Goal: Check status

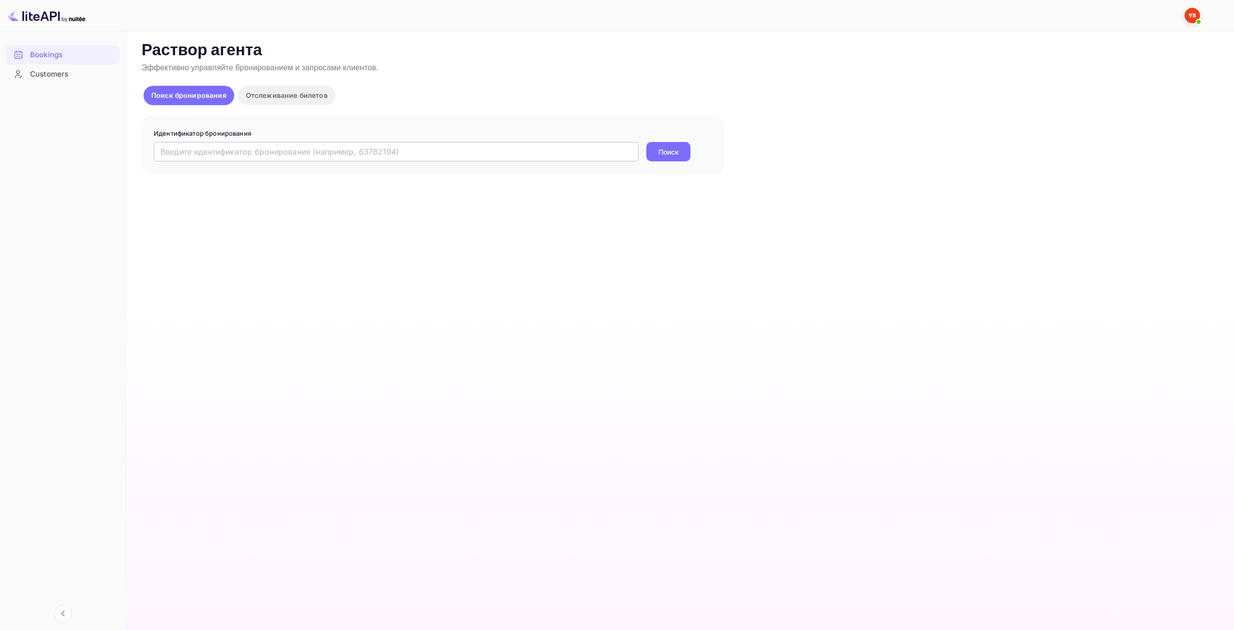
click at [593, 150] on input "text" at bounding box center [396, 151] width 485 height 19
drag, startPoint x: 623, startPoint y: 155, endPoint x: 11, endPoint y: 197, distance: 613.2
click at [0, 197] on div "Бронирования Клиенты Now you can check your travel website directly from the li…" at bounding box center [617, 315] width 1234 height 630
paste input "9873850"
type input "9873850"
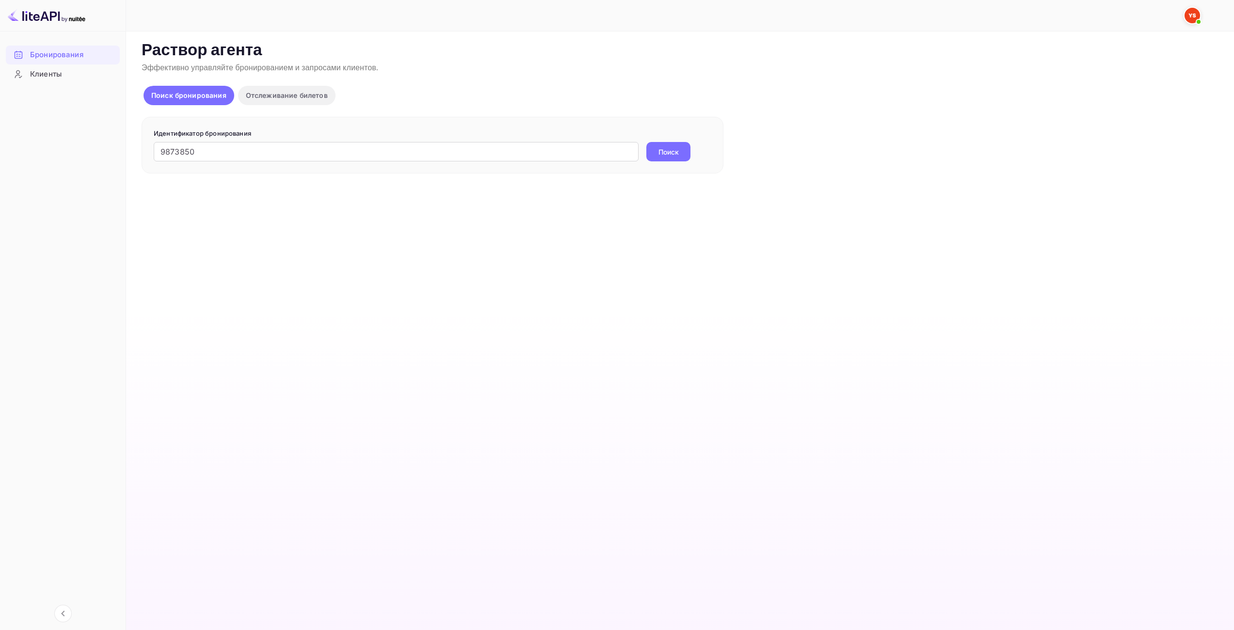
click at [672, 160] on button "Поиск" at bounding box center [668, 151] width 44 height 19
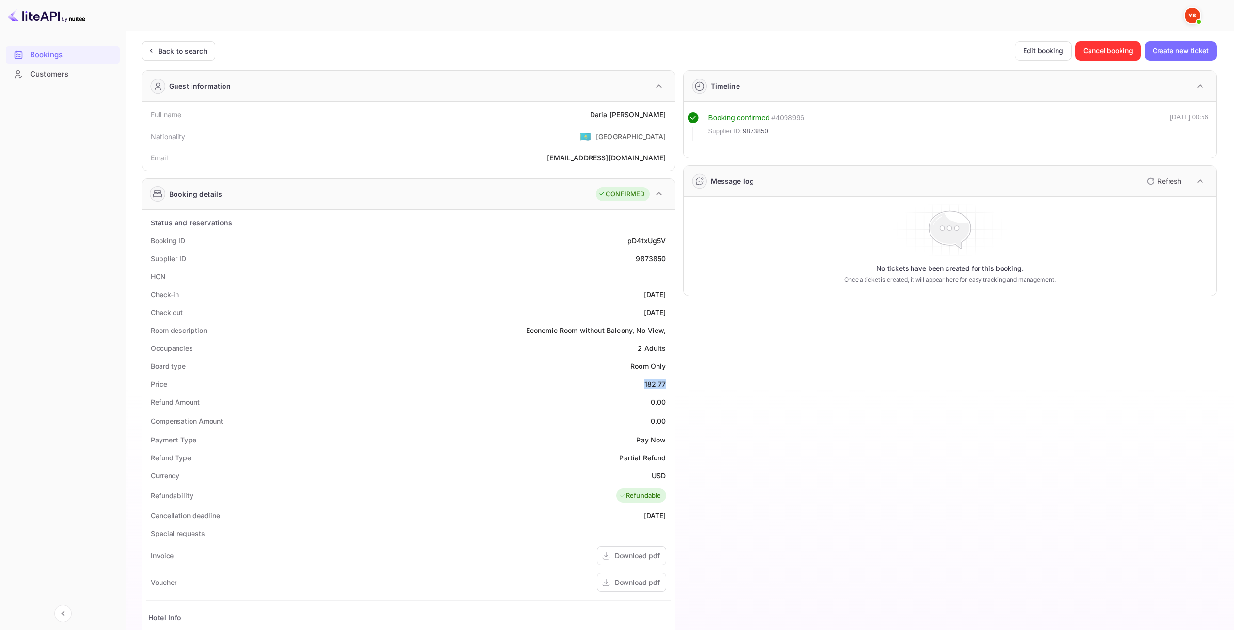
drag, startPoint x: 645, startPoint y: 384, endPoint x: 665, endPoint y: 382, distance: 19.5
click at [665, 382] on div "Price 182.77" at bounding box center [408, 384] width 525 height 18
copy div "182.77"
drag, startPoint x: 653, startPoint y: 472, endPoint x: 664, endPoint y: 472, distance: 10.7
click at [664, 472] on ya-tr-span "USD" at bounding box center [659, 476] width 14 height 8
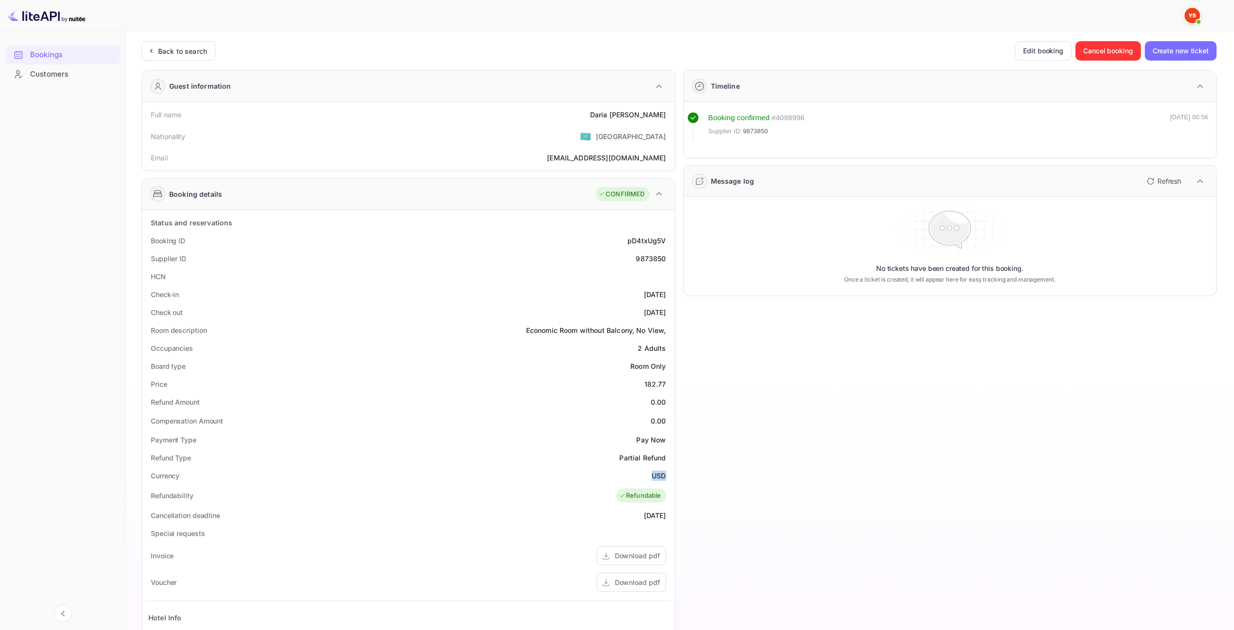
copy ya-tr-span "USD"
drag, startPoint x: 649, startPoint y: 115, endPoint x: 666, endPoint y: 114, distance: 16.5
click at [666, 114] on div "[PERSON_NAME]" at bounding box center [628, 115] width 76 height 10
copy div "[PERSON_NAME]"
